Goal: Navigation & Orientation: Find specific page/section

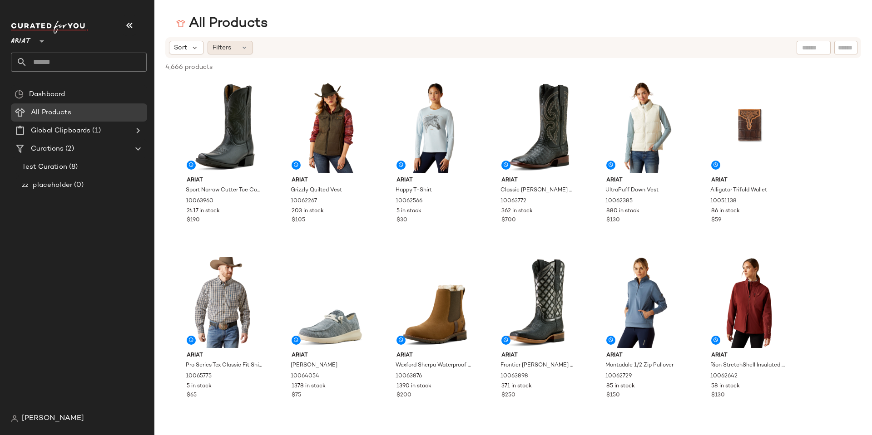
click at [222, 48] on span "Filters" at bounding box center [221, 48] width 19 height 10
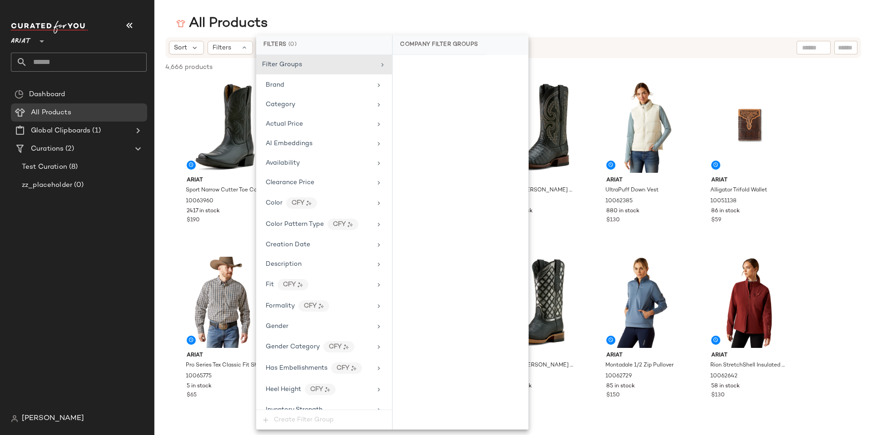
click at [507, 15] on div "All Products" at bounding box center [512, 24] width 717 height 18
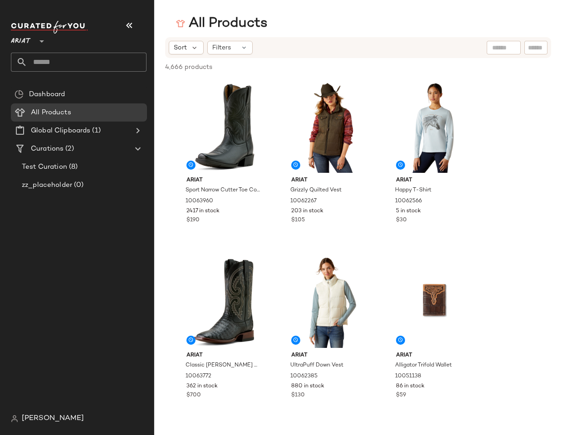
click at [242, 47] on icon at bounding box center [244, 47] width 7 height 7
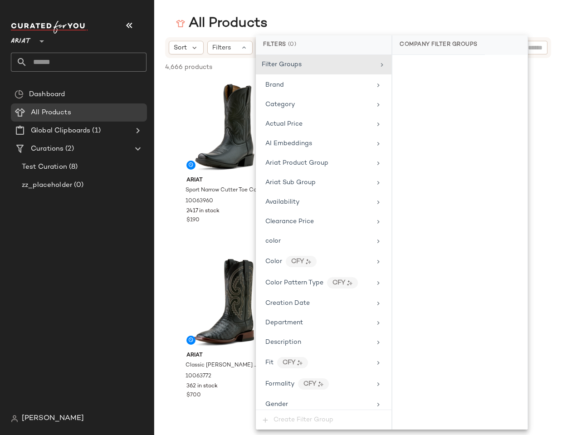
click at [383, 23] on div "All Products" at bounding box center [358, 24] width 408 height 18
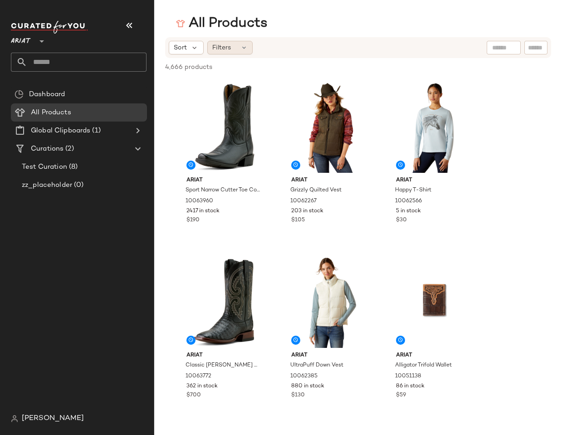
click at [238, 46] on div "Filters" at bounding box center [229, 48] width 45 height 14
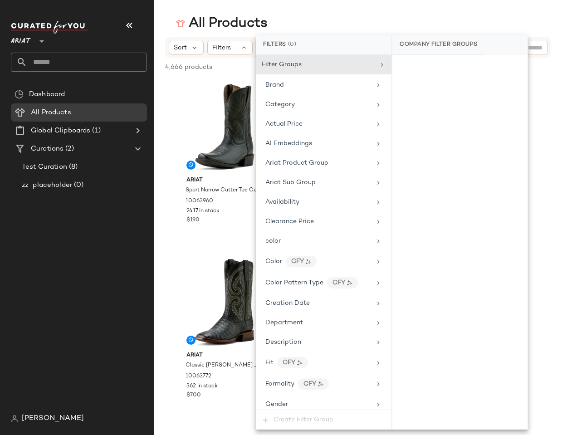
click at [330, 18] on div "All Products" at bounding box center [358, 24] width 408 height 18
